Goal: Transaction & Acquisition: Purchase product/service

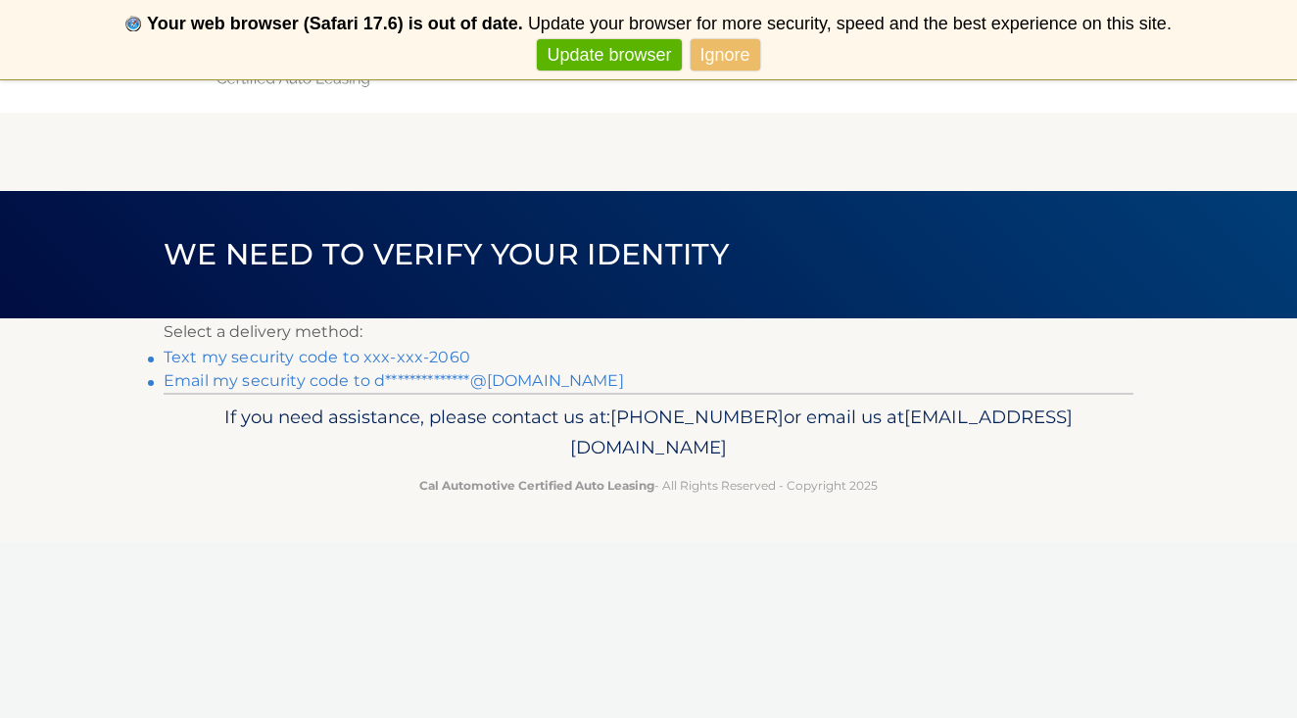
click at [394, 355] on link "Text my security code to xxx-xxx-2060" at bounding box center [317, 357] width 307 height 19
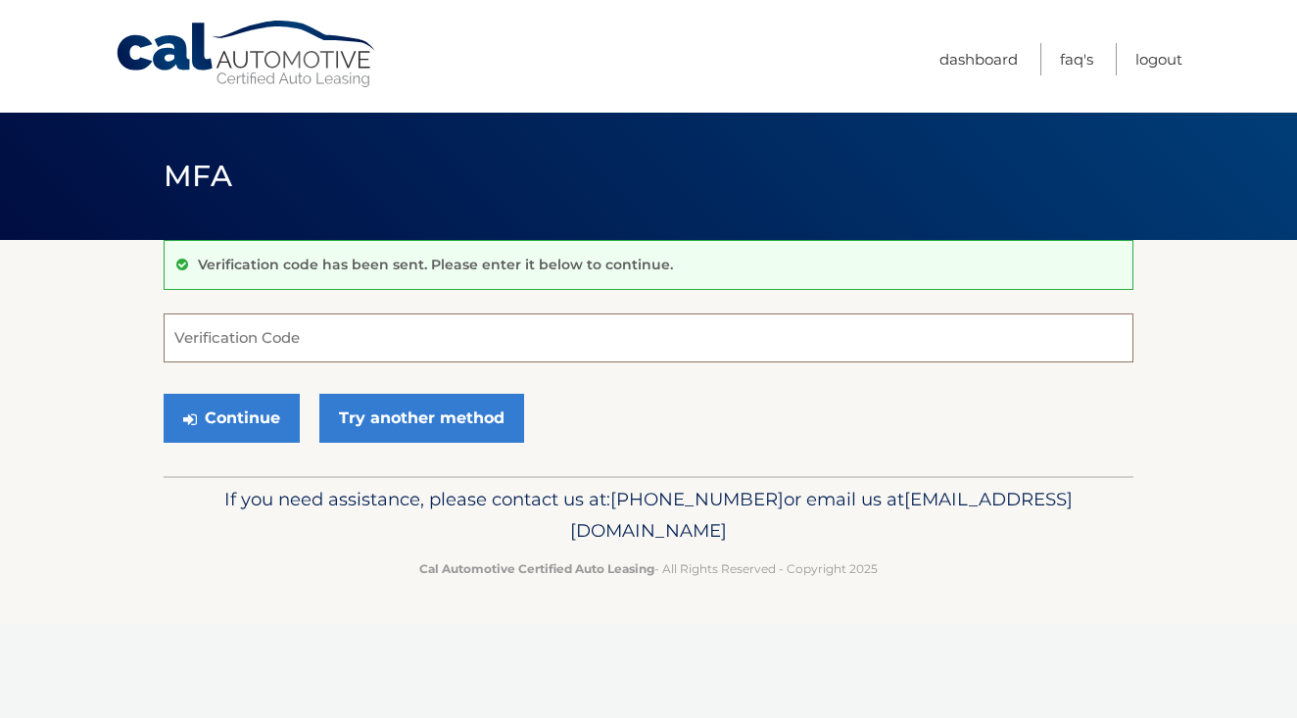
click at [324, 344] on input "Verification Code" at bounding box center [649, 337] width 970 height 49
type input "271800"
click at [232, 415] on button "Continue" at bounding box center [232, 418] width 136 height 49
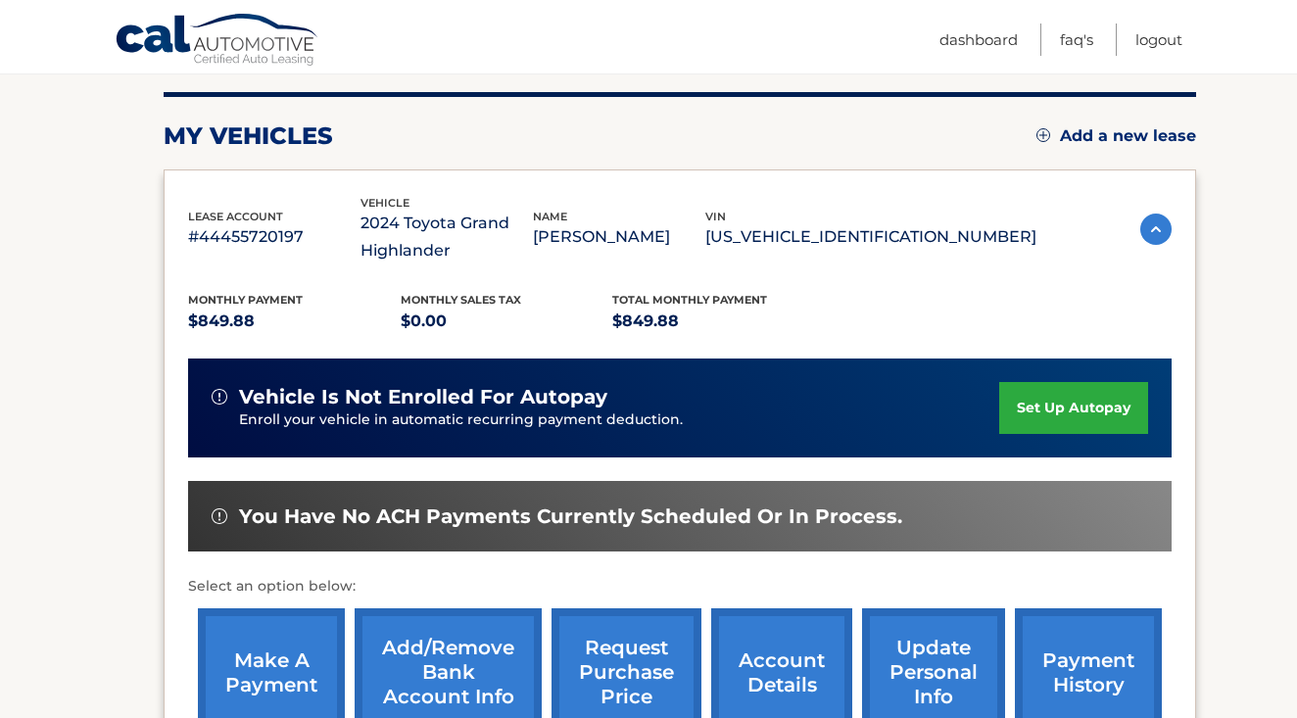
scroll to position [267, 0]
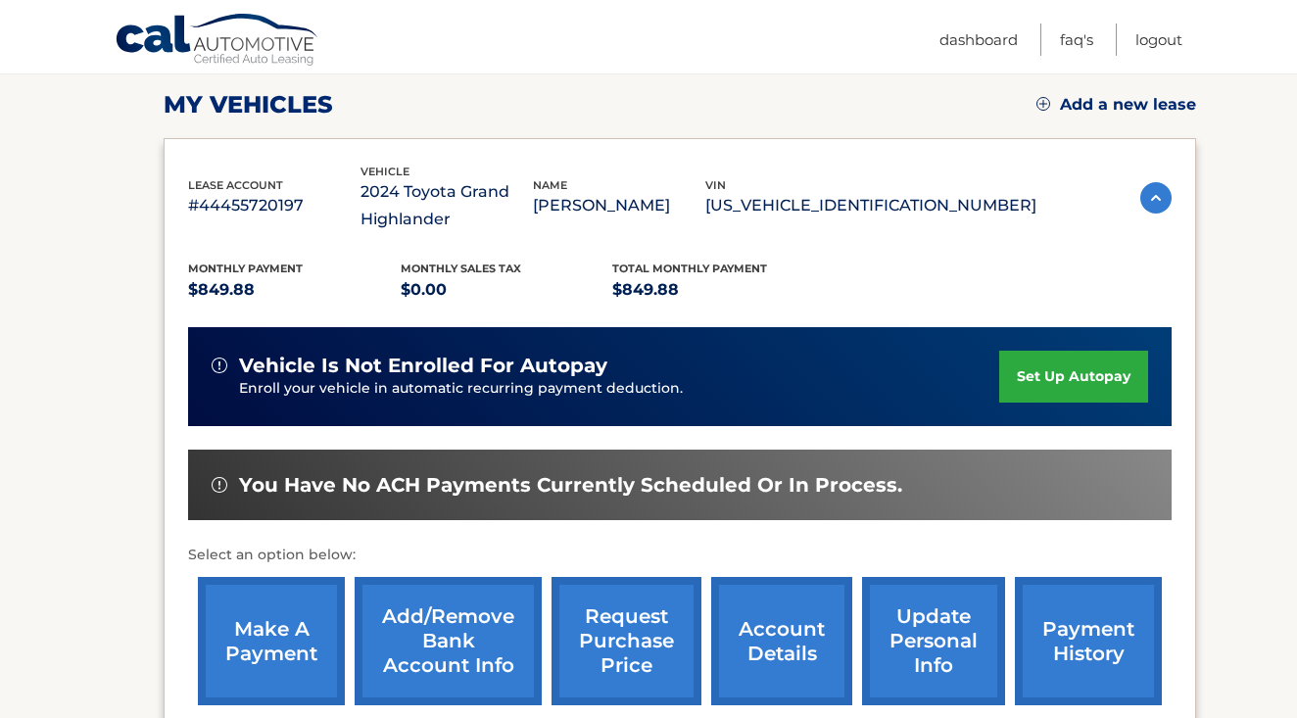
click at [299, 654] on link "make a payment" at bounding box center [271, 641] width 147 height 128
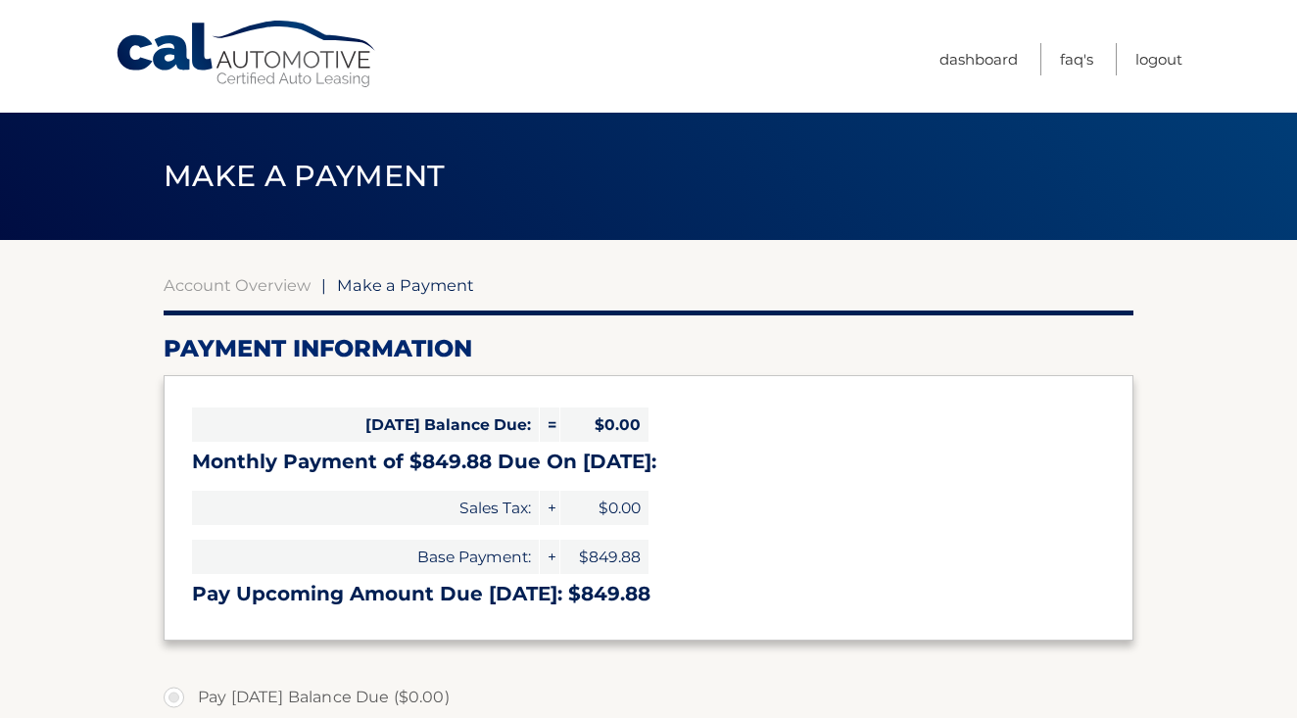
select select "M2JiM2U4YWQtYTFiMi00MTI5LWE4MTgtOWJiZjQ2MDA4ZTg4"
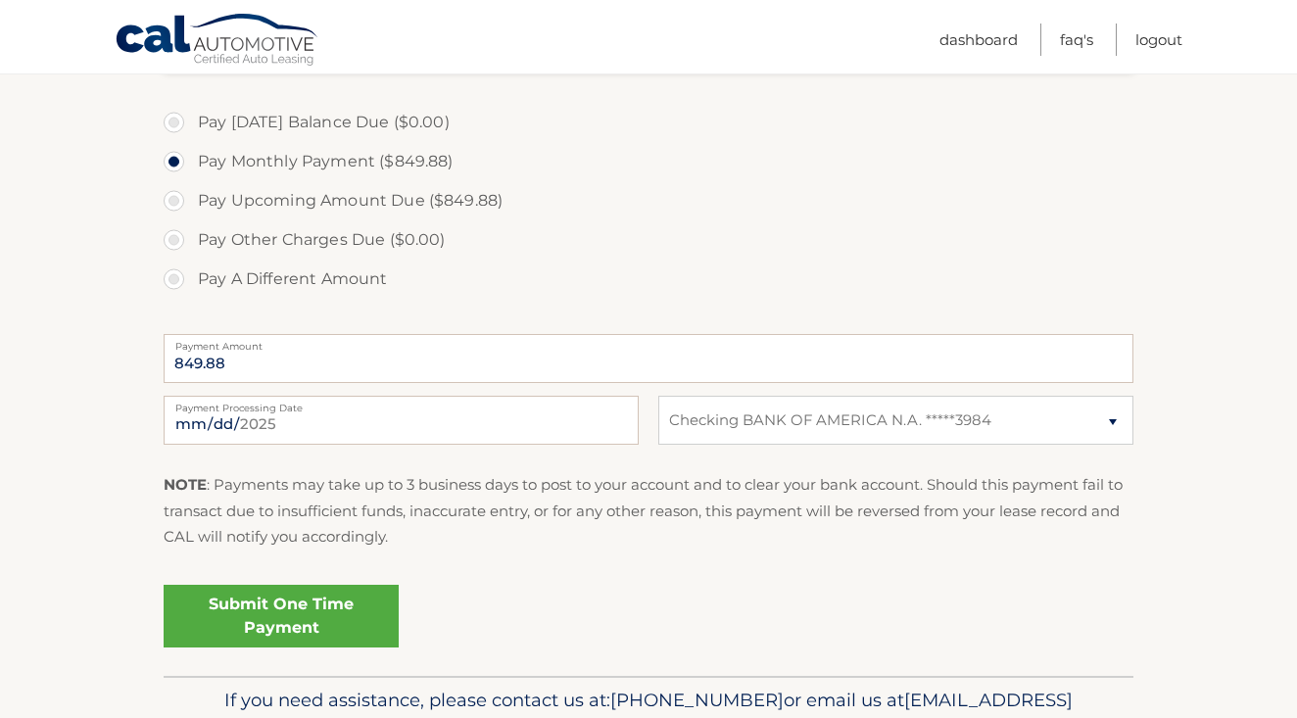
scroll to position [575, 0]
click at [297, 435] on input "[DATE]" at bounding box center [401, 420] width 475 height 49
type input "[DATE]"
click at [552, 614] on div "Submit One Time Payment" at bounding box center [649, 612] width 970 height 71
click at [321, 615] on link "Submit One Time Payment" at bounding box center [281, 616] width 235 height 63
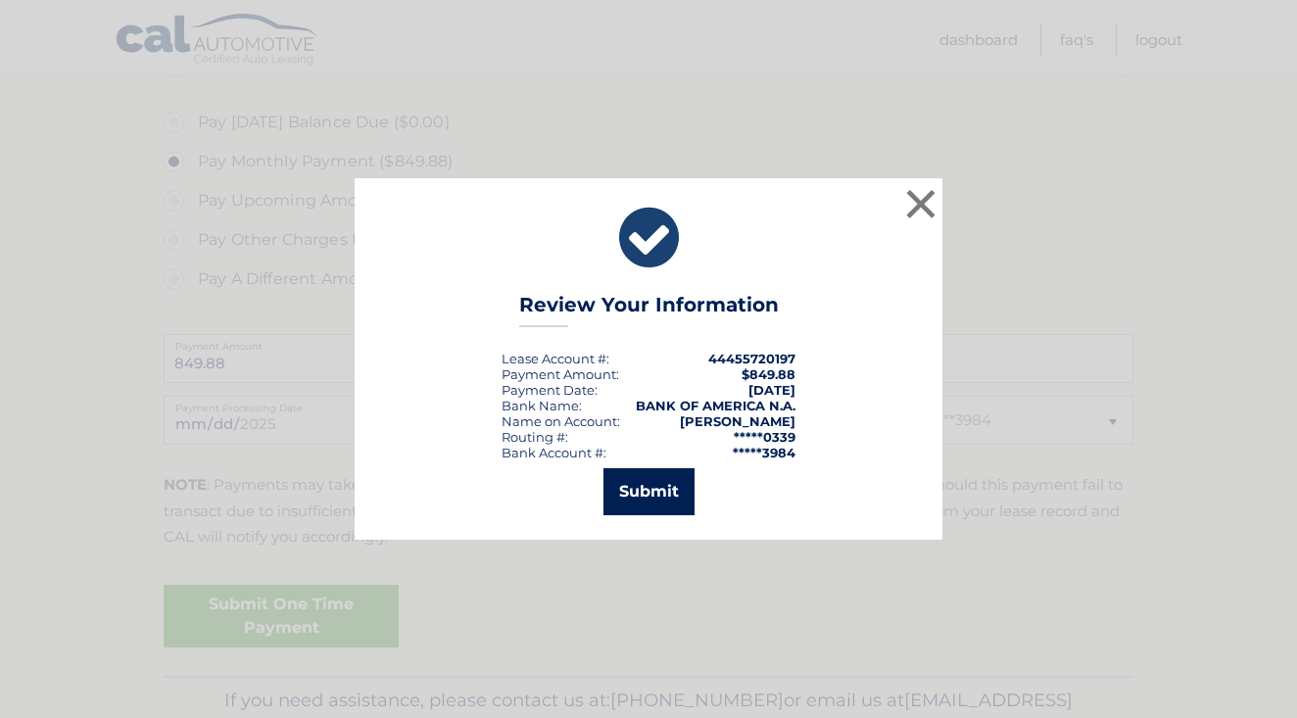
click at [654, 483] on button "Submit" at bounding box center [648, 491] width 91 height 47
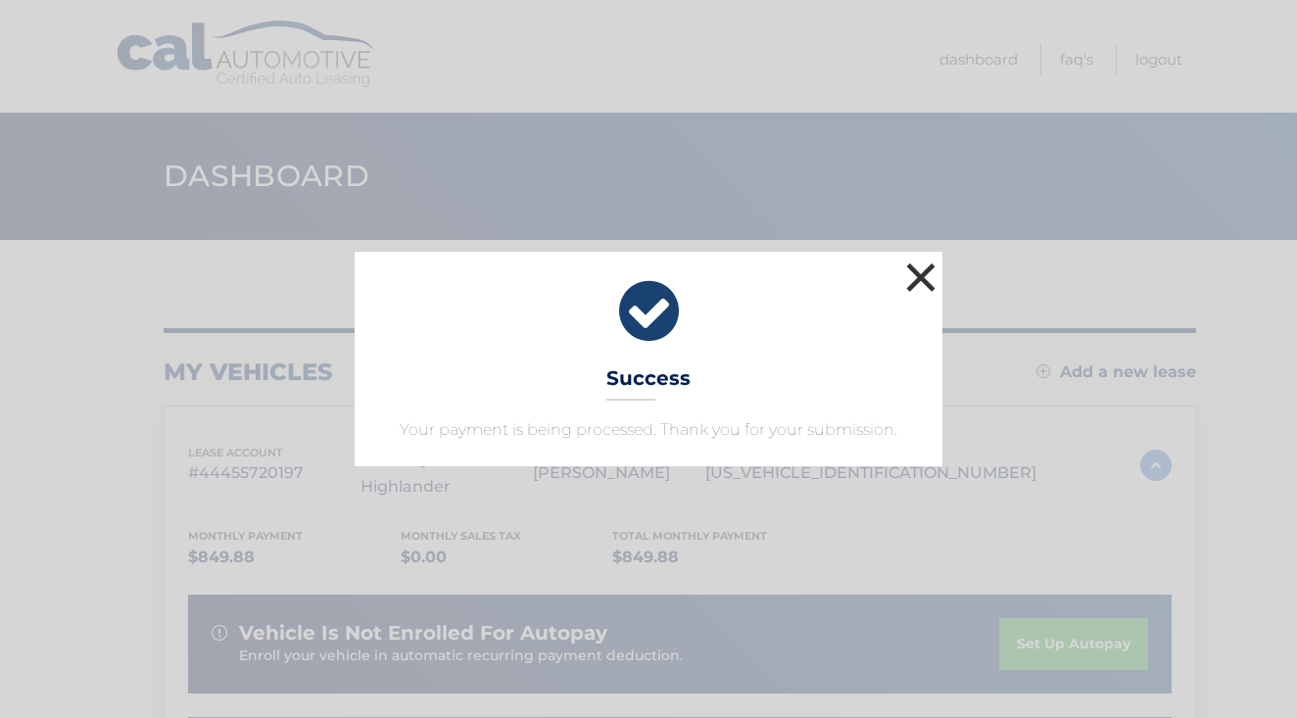
click at [919, 279] on button "×" at bounding box center [920, 277] width 39 height 39
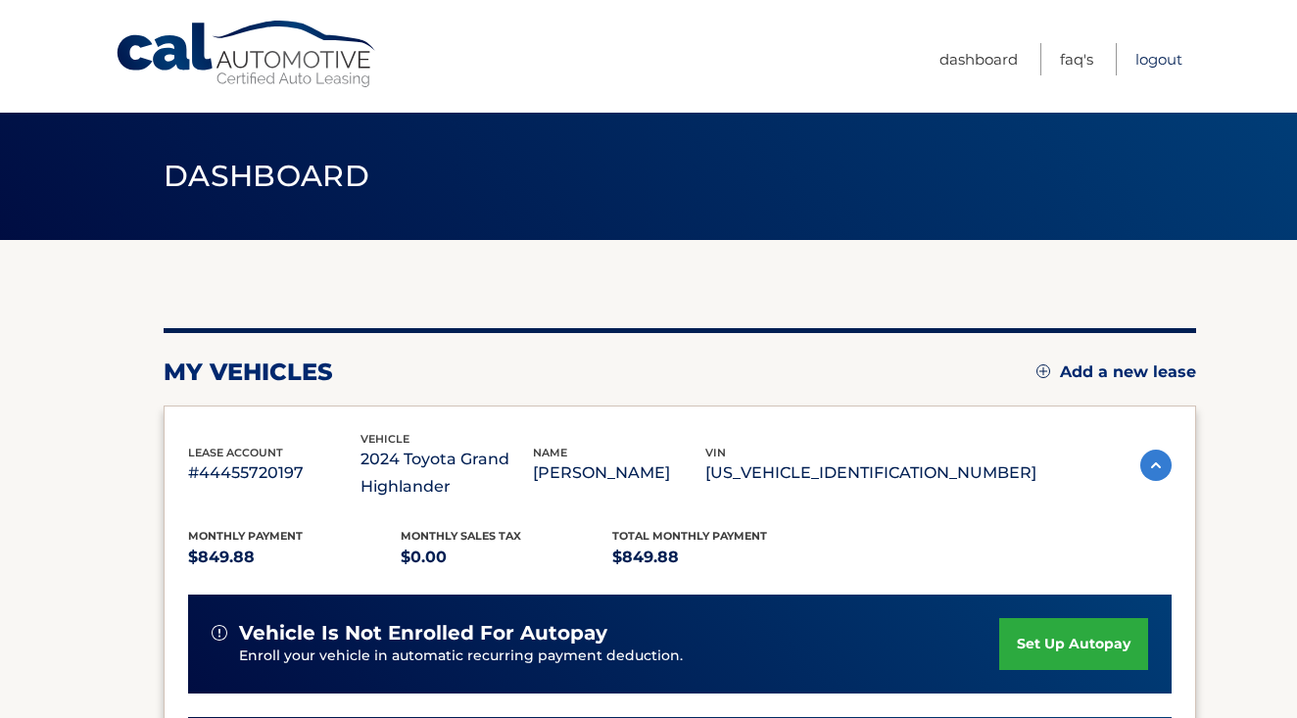
click at [1159, 60] on link "Logout" at bounding box center [1158, 59] width 47 height 32
